Goal: Information Seeking & Learning: Learn about a topic

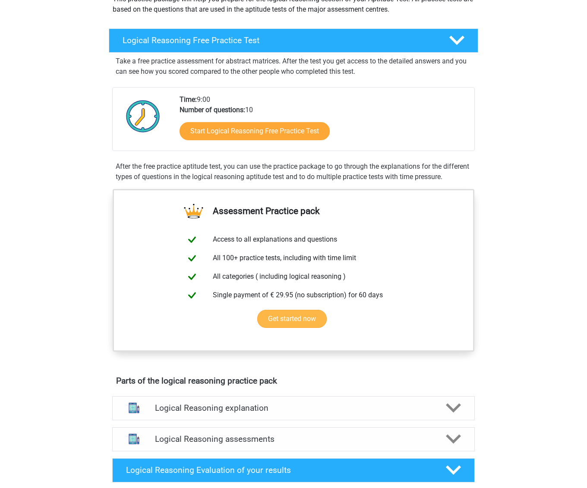
scroll to position [86, 0]
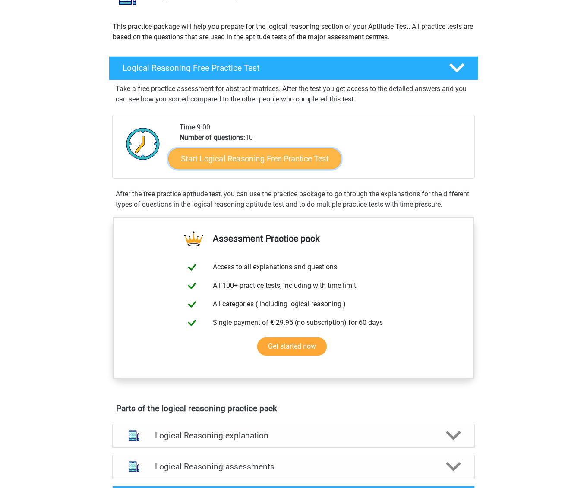
click at [255, 162] on link "Start Logical Reasoning Free Practice Test" at bounding box center [254, 158] width 173 height 21
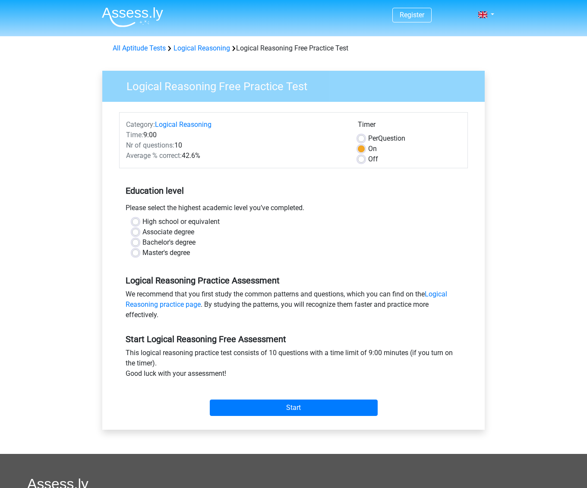
click at [194, 223] on label "High school or equivalent" at bounding box center [181, 222] width 77 height 10
click at [139, 223] on input "High school or equivalent" at bounding box center [135, 221] width 7 height 9
radio input "true"
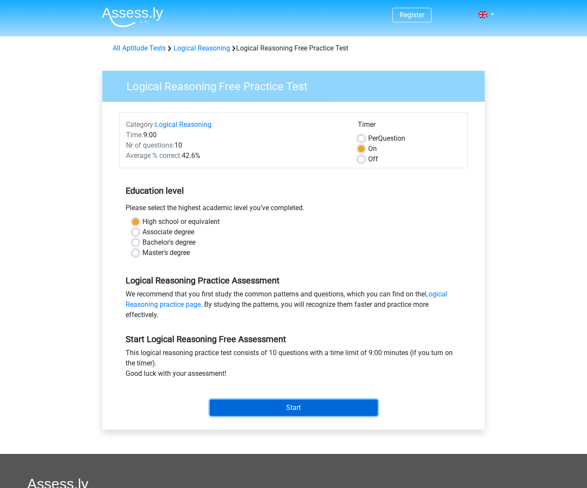
click at [279, 402] on input "Start" at bounding box center [294, 408] width 168 height 16
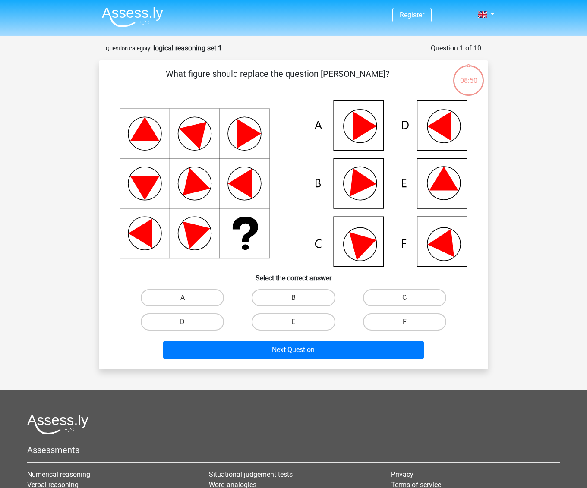
click at [368, 132] on icon at bounding box center [365, 125] width 24 height 29
click at [210, 301] on label "A" at bounding box center [182, 297] width 83 height 17
click at [188, 301] on input "A" at bounding box center [186, 301] width 6 height 6
radio input "true"
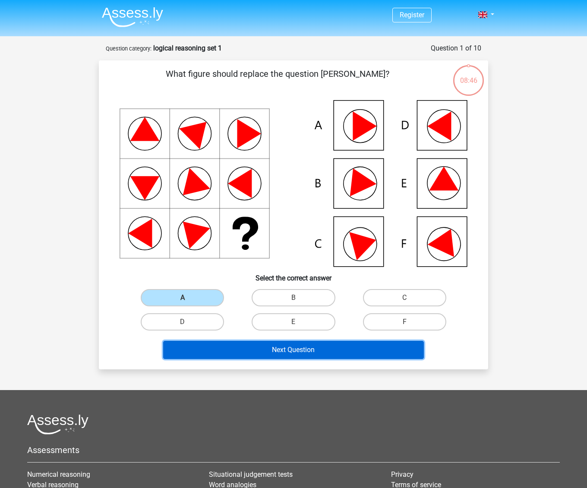
click at [256, 343] on button "Next Question" at bounding box center [293, 350] width 261 height 18
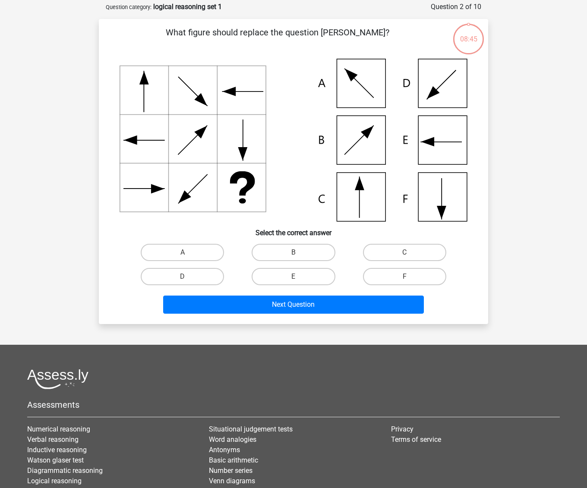
scroll to position [43, 0]
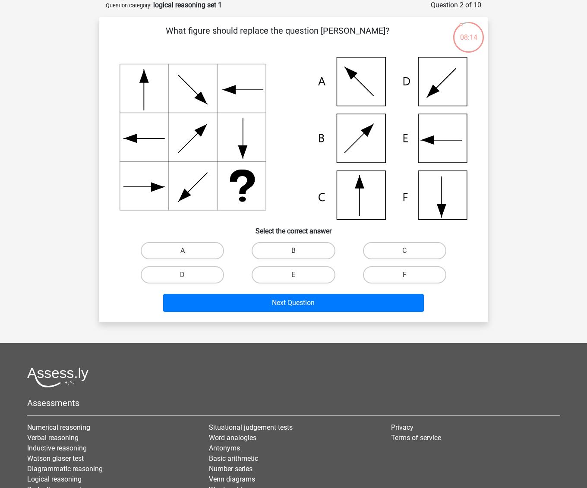
drag, startPoint x: 363, startPoint y: 201, endPoint x: 358, endPoint y: 203, distance: 5.3
click at [358, 203] on icon at bounding box center [294, 138] width 348 height 163
click at [366, 203] on icon at bounding box center [294, 138] width 348 height 163
